Goal: Information Seeking & Learning: Learn about a topic

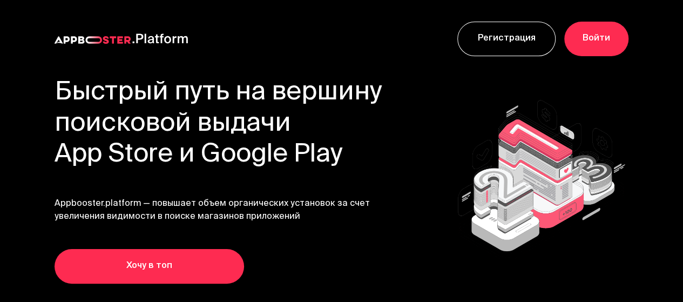
drag, startPoint x: 99, startPoint y: 120, endPoint x: 391, endPoint y: 158, distance: 293.9
click at [383, 158] on h1 "Быстрый путь на вершину поисковой выдачи App Store и Google Play" at bounding box center [219, 124] width 328 height 93
copy h1 "поисковой выдачи App Store и Google Play"
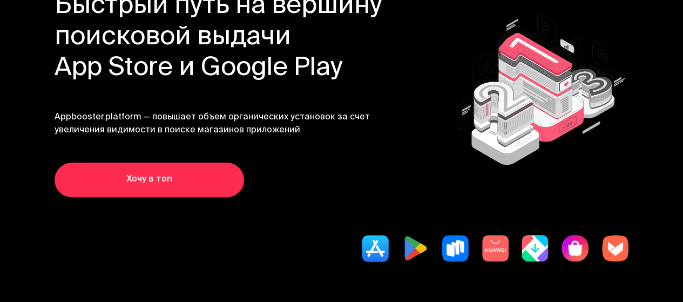
scroll to position [270, 0]
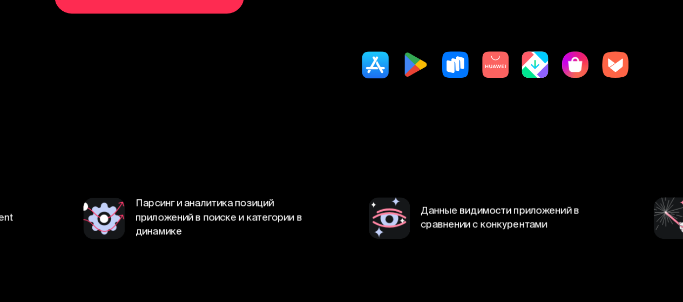
click at [236, 239] on span "Парсинг и аналитика позиций приложений в поиске и категории в динамике" at bounding box center [224, 218] width 179 height 42
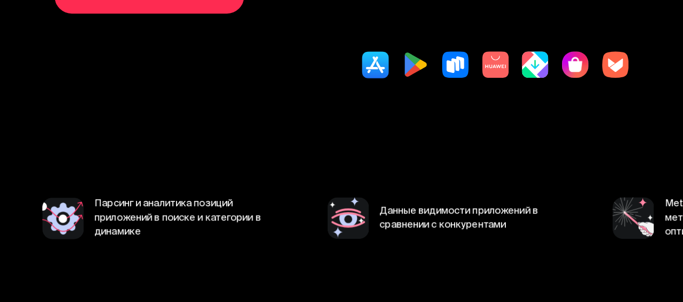
click at [74, 239] on img at bounding box center [63, 218] width 42 height 42
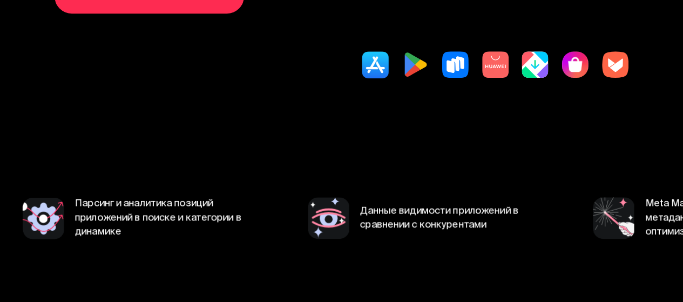
click at [86, 239] on span "Парсинг и аналитика позиций приложений в поиске и категории в динамике" at bounding box center [164, 218] width 179 height 42
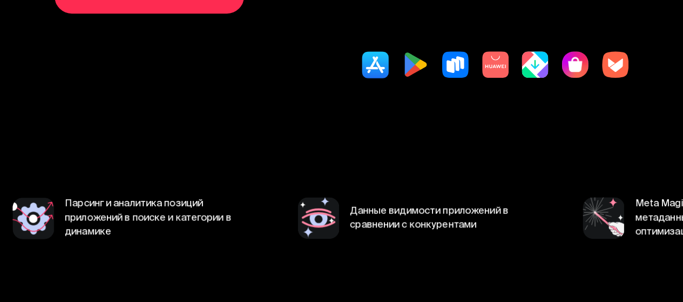
click at [86, 239] on span "Парсинг и аналитика позиций приложений в поиске и категории в динамике" at bounding box center [154, 218] width 179 height 42
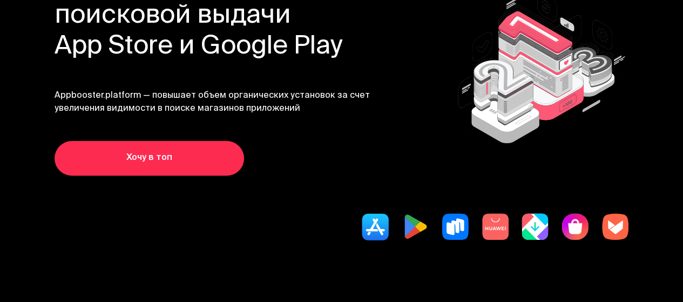
scroll to position [0, 0]
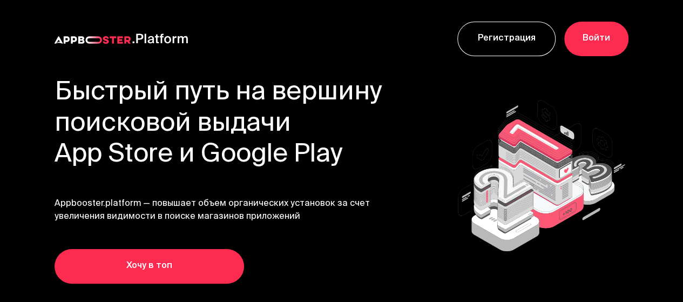
click at [131, 43] on img at bounding box center [93, 40] width 76 height 8
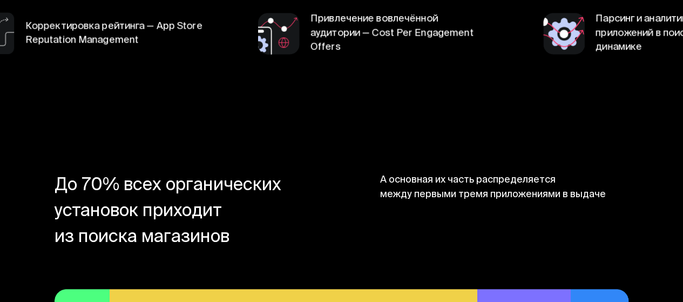
scroll to position [378, 0]
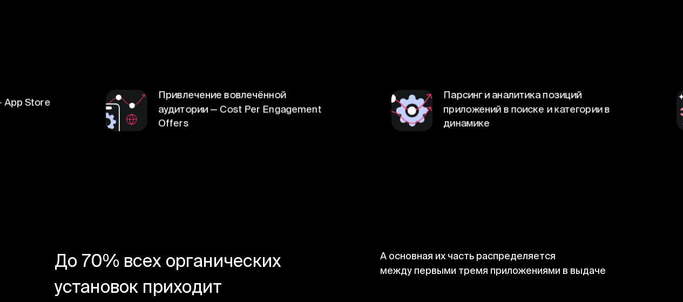
click at [457, 131] on span "Парсинг и аналитика позиций приложений в поиске и категории в динамике" at bounding box center [532, 110] width 179 height 42
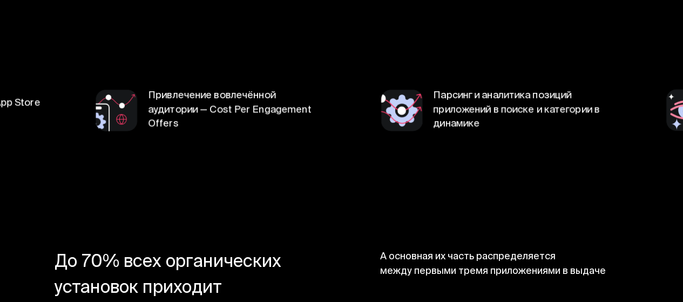
click at [437, 131] on span "Парсинг и аналитика позиций приложений в поиске и категории в динамике" at bounding box center [522, 110] width 179 height 42
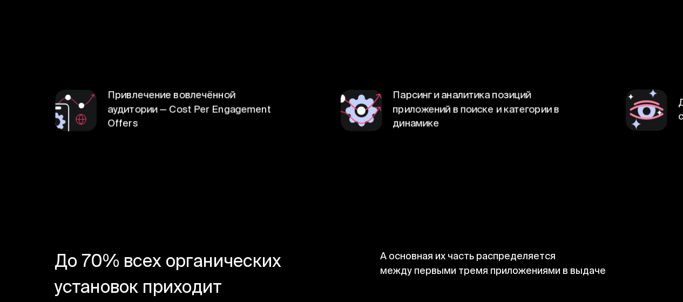
drag, startPoint x: 417, startPoint y: 139, endPoint x: 445, endPoint y: 164, distance: 37.5
click at [443, 131] on span "Парсинг и аналитика позиций приложений в поиске и категории в динамике" at bounding box center [481, 110] width 179 height 42
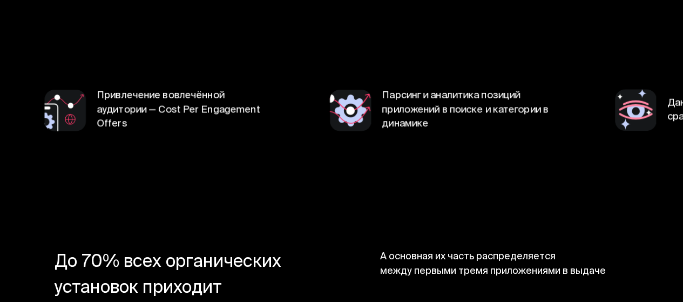
click at [447, 131] on span "Парсинг и аналитика позиций приложений в поиске и категории в динамике" at bounding box center [471, 110] width 179 height 42
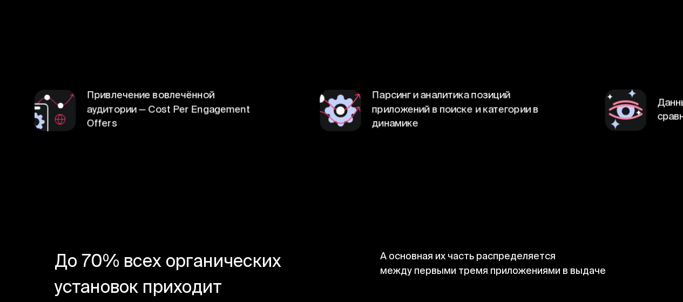
click at [447, 131] on span "Парсинг и аналитика позиций приложений в поиске и категории в динамике" at bounding box center [461, 110] width 179 height 42
